Goal: Task Accomplishment & Management: Manage account settings

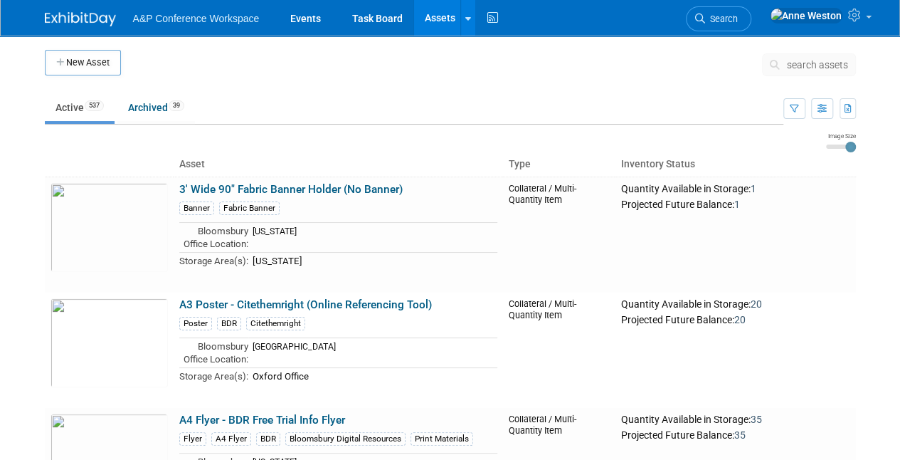
click at [798, 56] on button "search assets" at bounding box center [809, 64] width 94 height 23
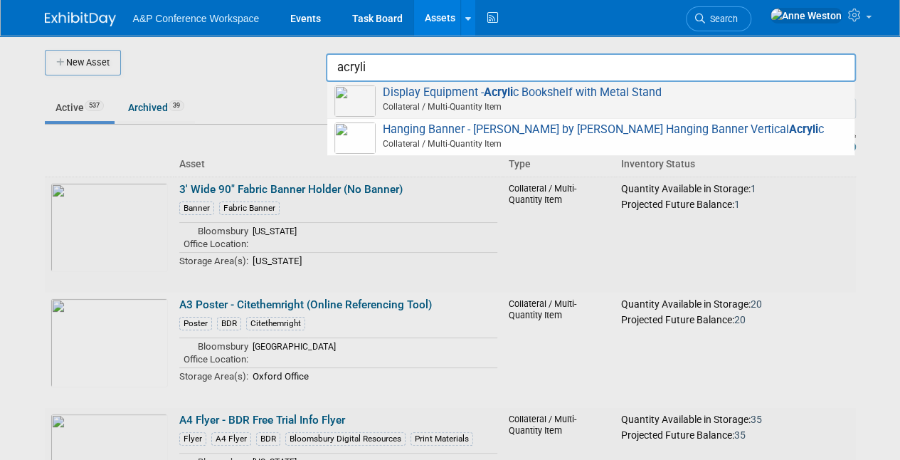
click at [455, 95] on span "Display Equipment - Acryli c Bookshelf with Metal Stand Collateral / Multi-Quan…" at bounding box center [590, 99] width 513 height 29
type input "Display Equipment - Acrylic Bookshelf with Metal Stand"
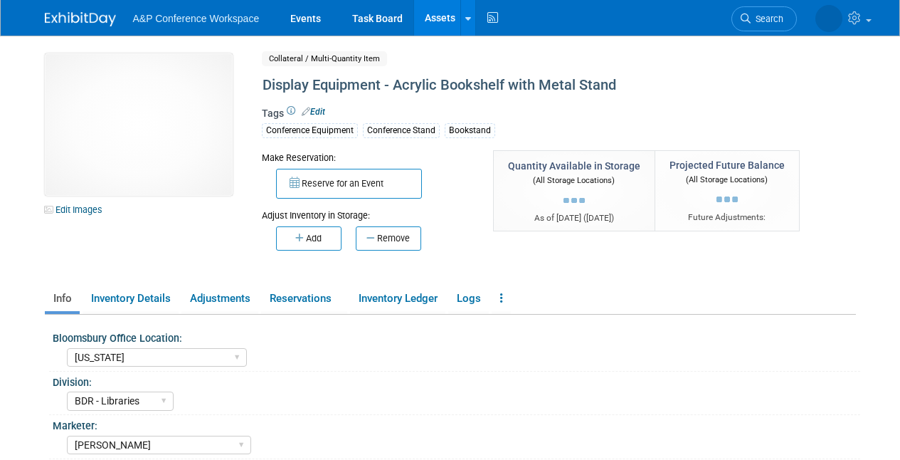
select select "[US_STATE]"
select select "BDR - Libraries"
select select "[PERSON_NAME]"
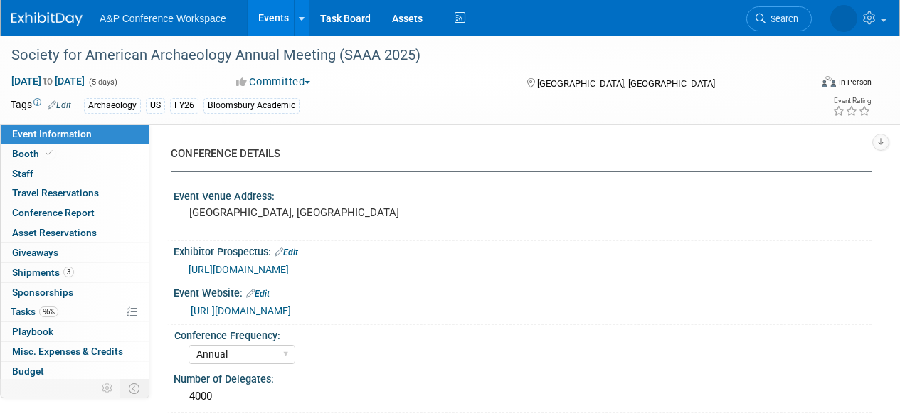
select select "Annual"
select select "Level 2"
select select "In-Person Booth"
select select "Archaeology"
select select "Bloomsbury Academic"
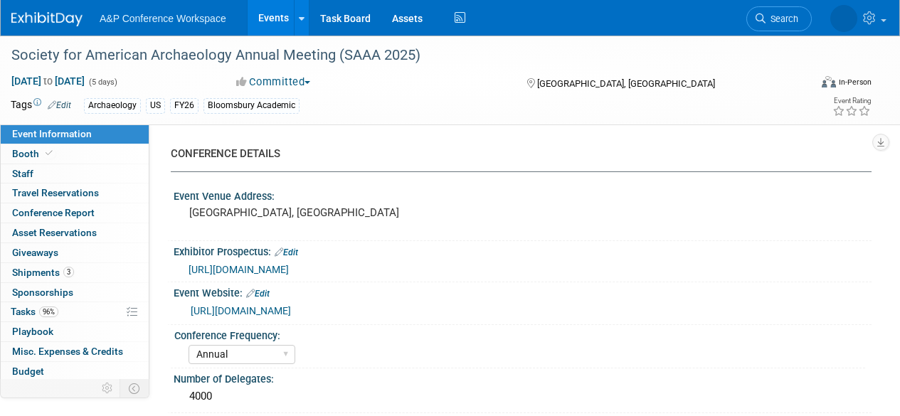
select select "[PERSON_NAME]"
select select "Networking/Commissioning"
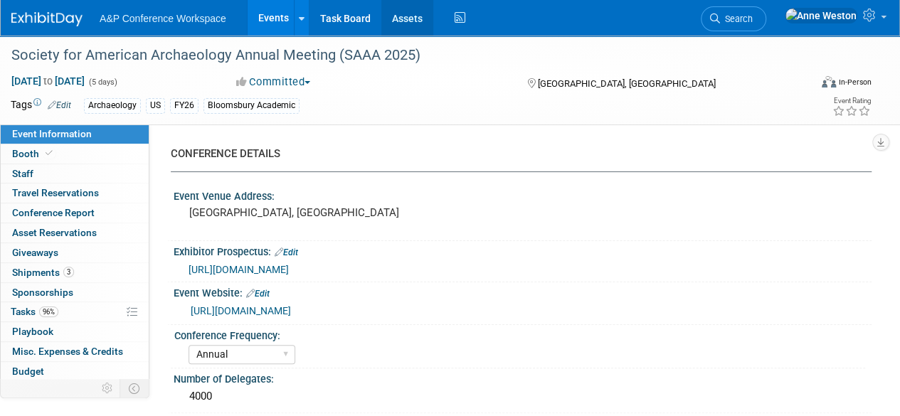
click at [403, 13] on link "Assets" at bounding box center [407, 18] width 52 height 36
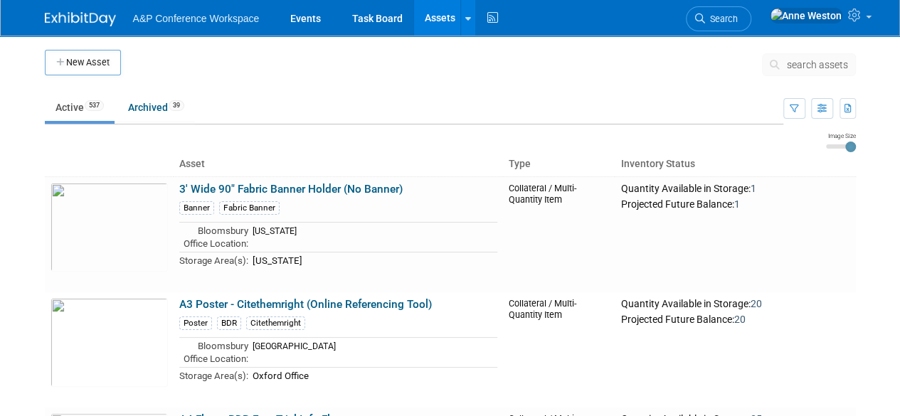
click at [812, 68] on span "search assets" at bounding box center [817, 64] width 61 height 11
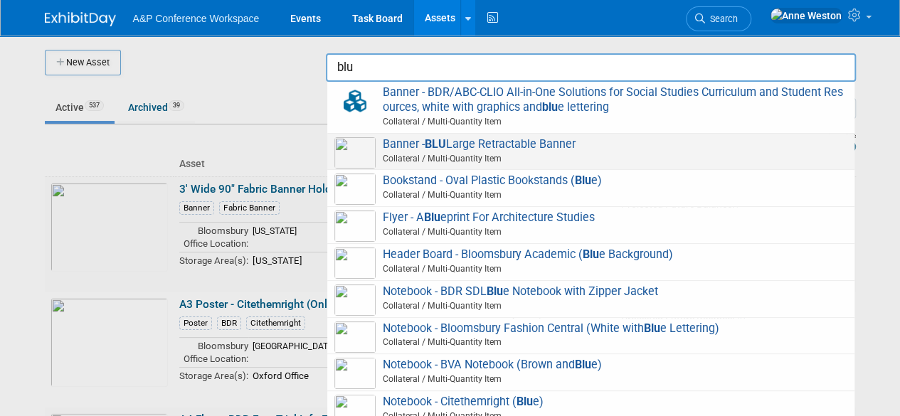
click at [467, 139] on span "Banner - BLU Large Retractable Banner Collateral / Multi-Quantity Item" at bounding box center [590, 151] width 513 height 29
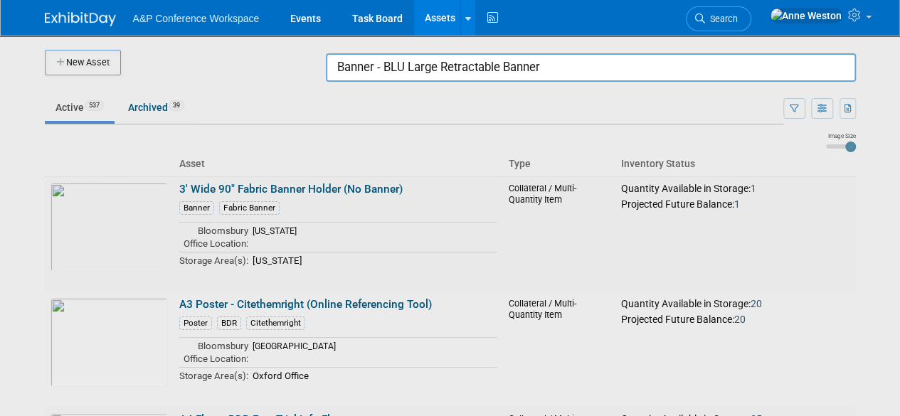
drag, startPoint x: 548, startPoint y: 68, endPoint x: 286, endPoint y: 63, distance: 261.8
click at [286, 63] on body "A&P Conference Workspace Events Task Board Assets New Asset Search Assets Bulk …" at bounding box center [450, 208] width 900 height 416
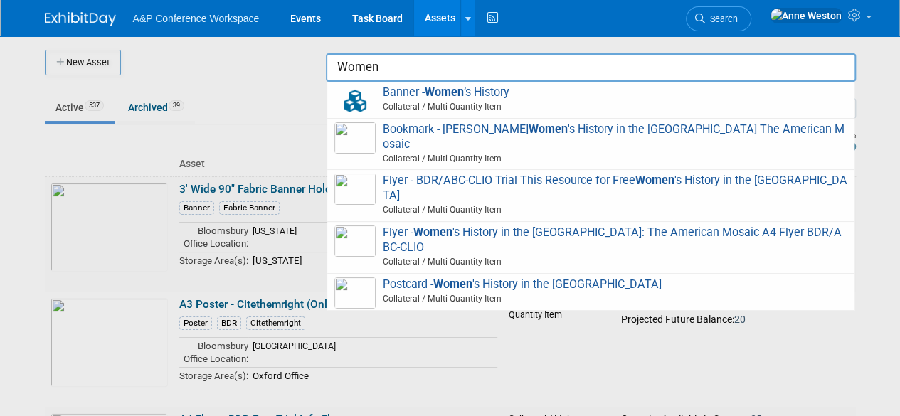
type input "Women"
click at [450, 106] on div at bounding box center [450, 208] width 0 height 416
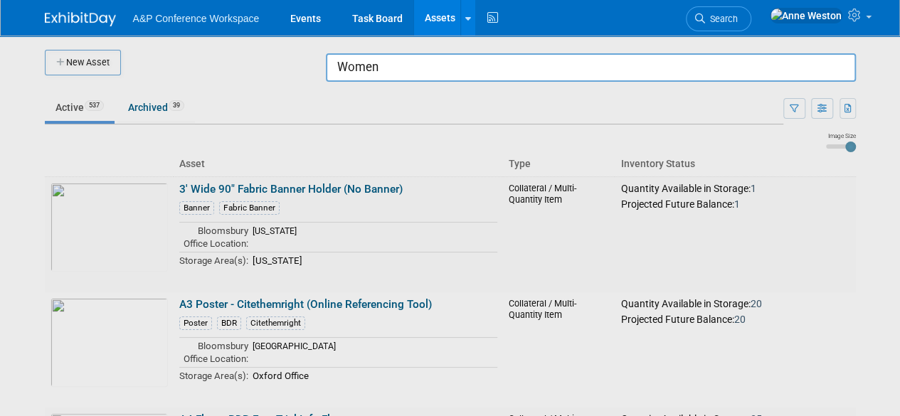
drag, startPoint x: 393, startPoint y: 67, endPoint x: 313, endPoint y: 63, distance: 80.5
click at [313, 63] on body "A&P Conference Workspace Events Task Board Assets New Asset Search Assets Bulk …" at bounding box center [450, 208] width 900 height 416
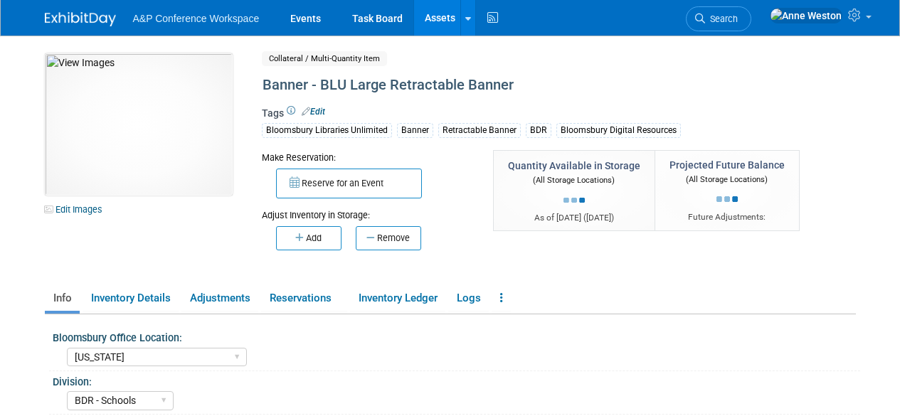
select select "[US_STATE]"
select select "BDR - Schools"
